Goal: Obtain resource: Download file/media

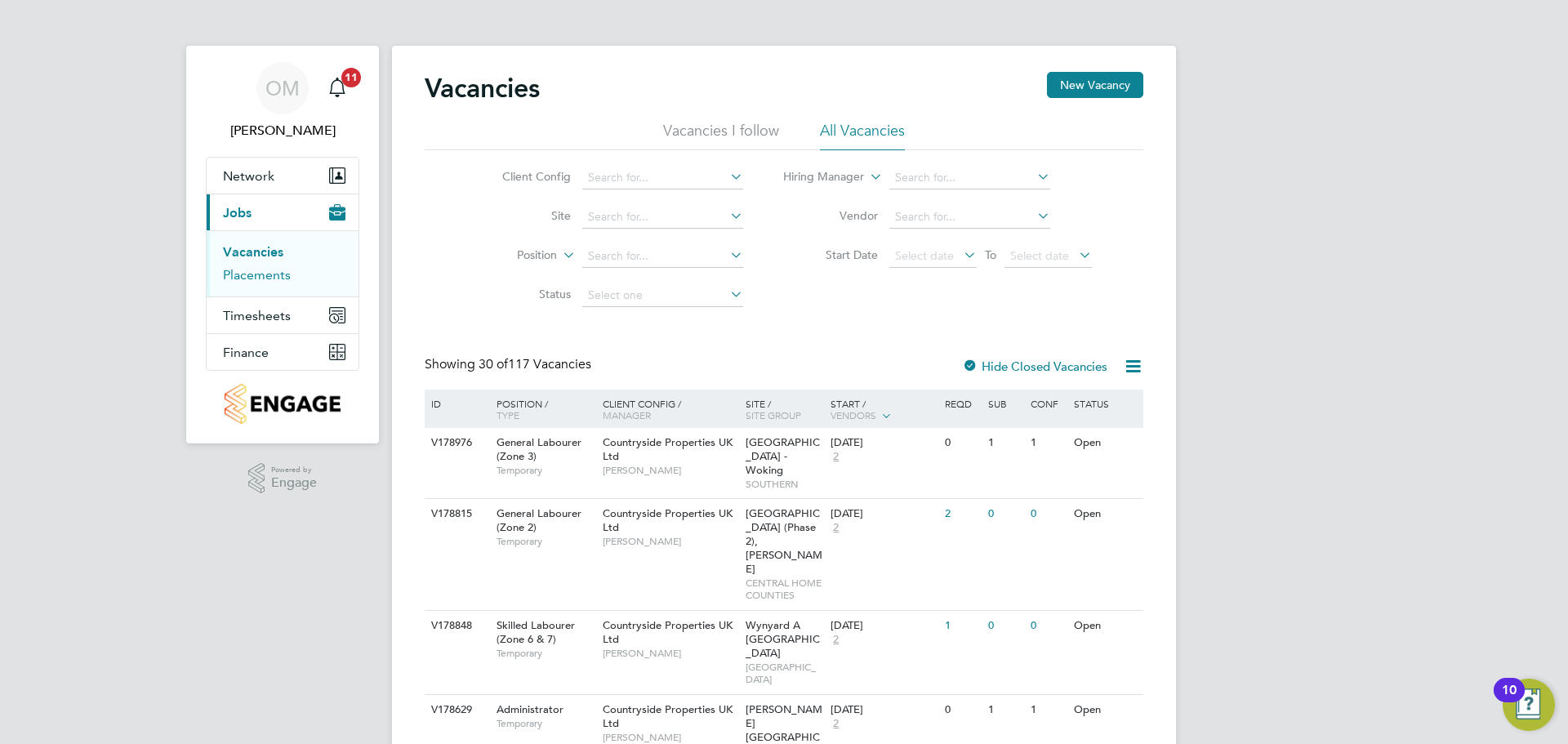
click at [278, 272] on link "Placements" at bounding box center [257, 274] width 68 height 16
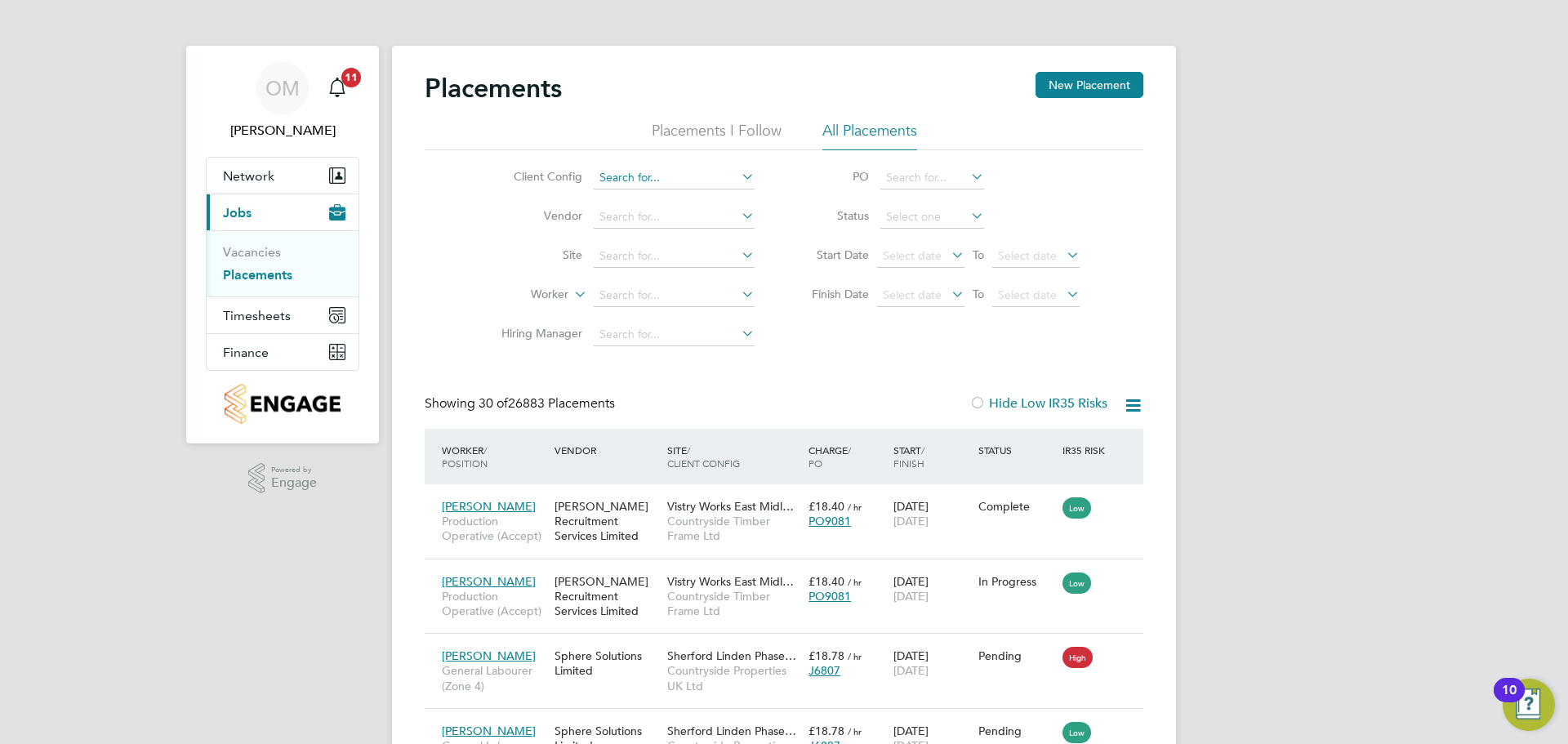
click at [629, 177] on input at bounding box center [674, 178] width 161 height 23
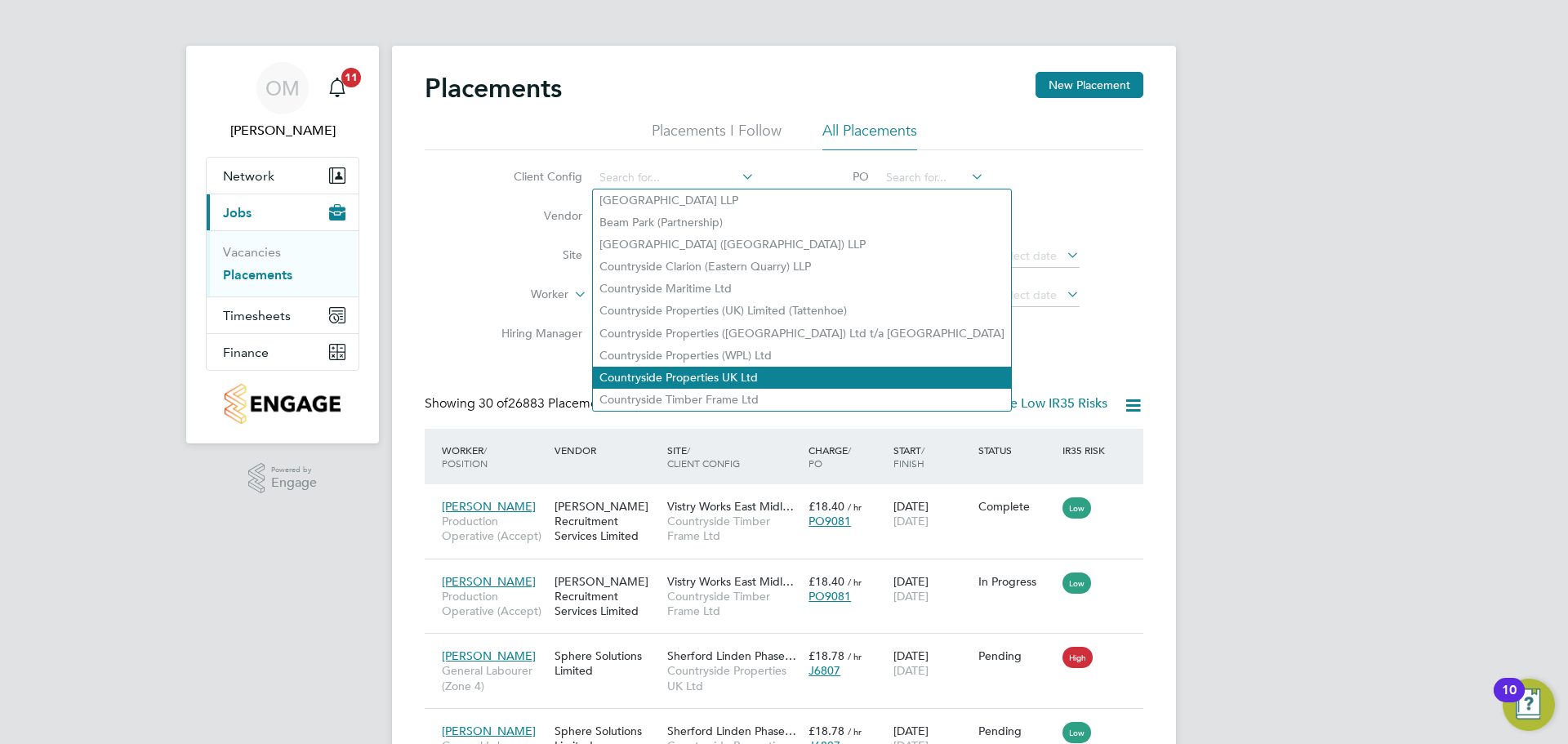
click at [710, 366] on li "Countryside Properties UK Ltd" at bounding box center [801, 377] width 419 height 22
type input "Countryside Properties UK Ltd"
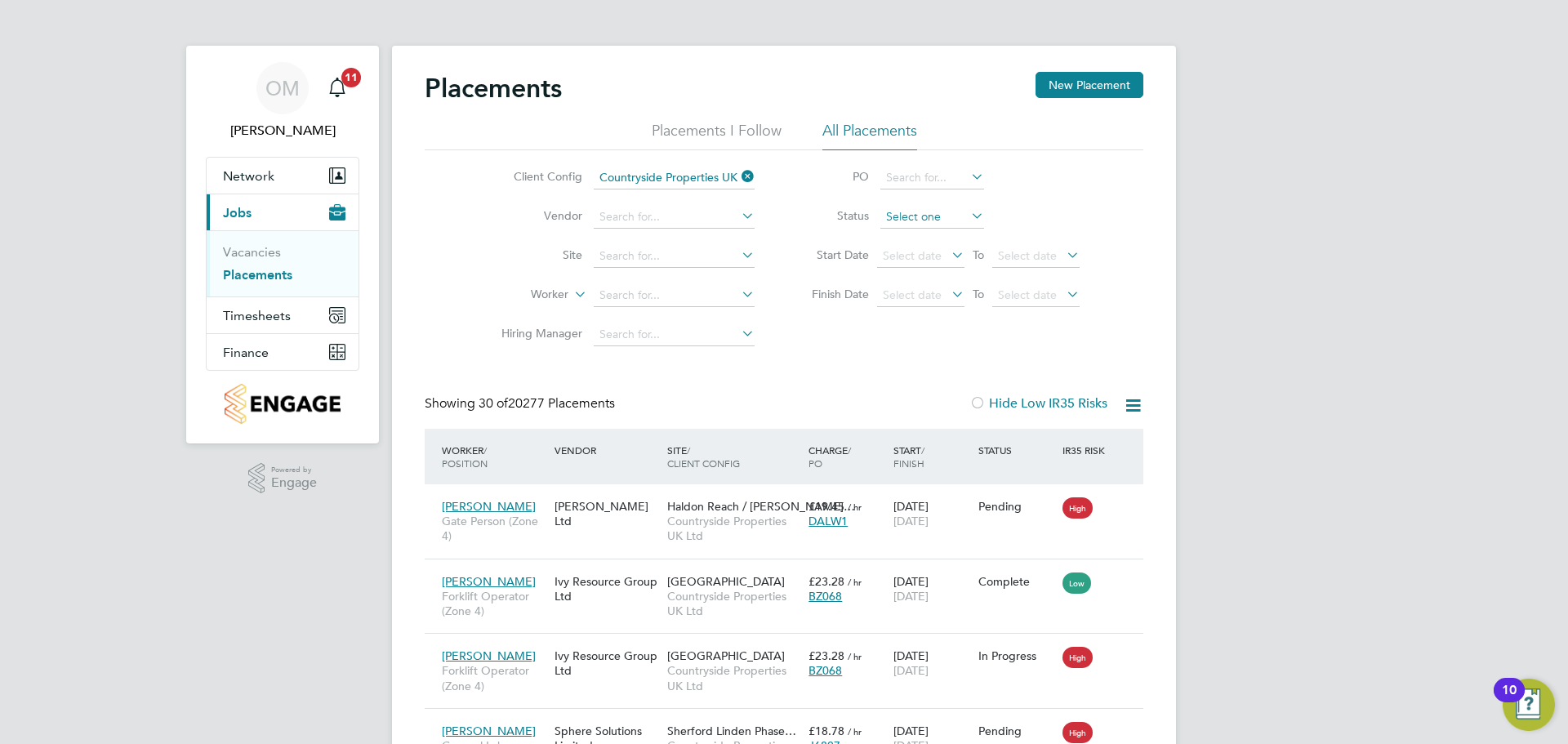
click at [921, 213] on input at bounding box center [932, 217] width 104 height 23
click at [898, 243] on li "Active" at bounding box center [932, 239] width 105 height 22
type input "Active"
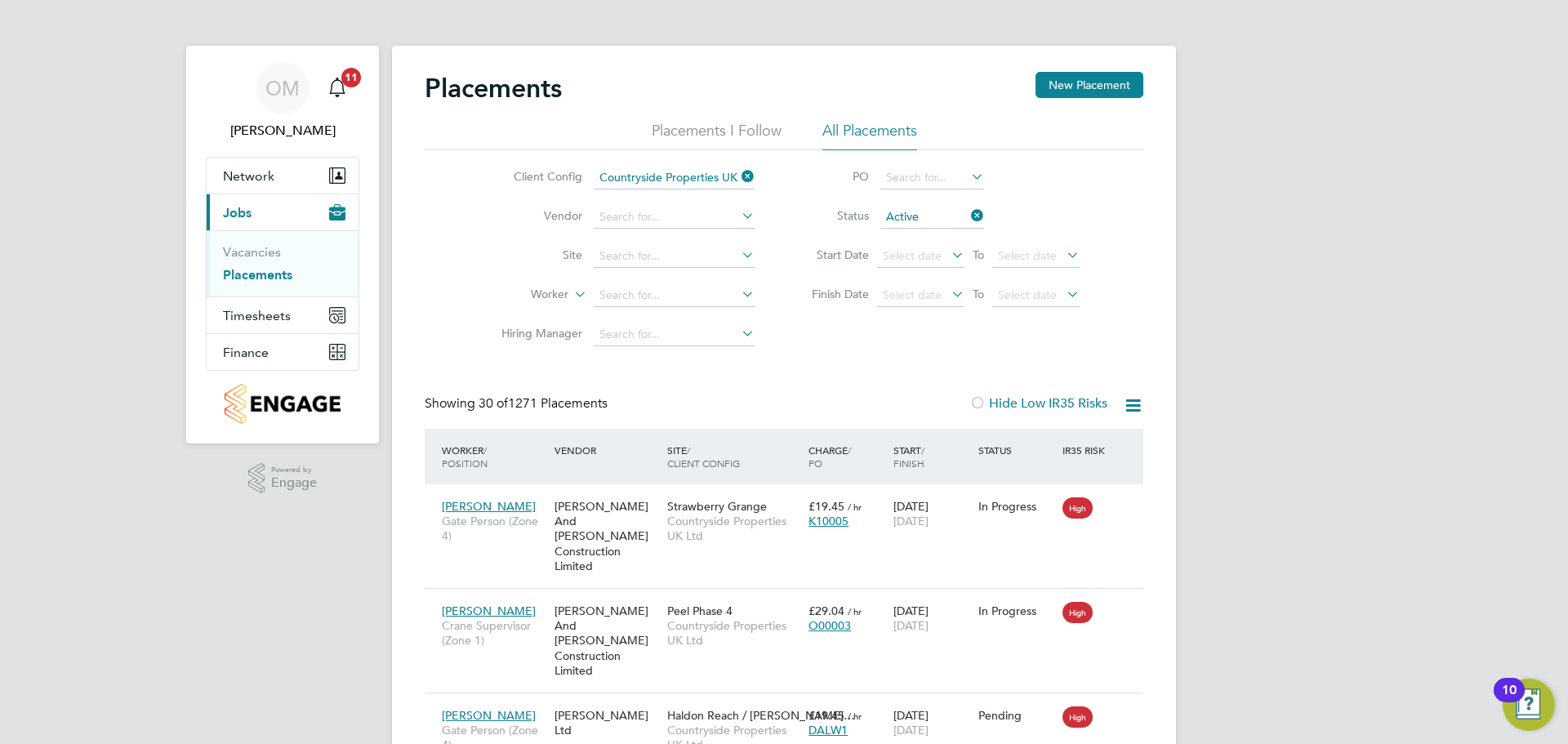
click at [1127, 398] on icon at bounding box center [1133, 405] width 21 height 21
click at [1062, 442] on li "Download Placements Report" at bounding box center [1053, 444] width 174 height 23
